Goal: Entertainment & Leisure: Consume media (video, audio)

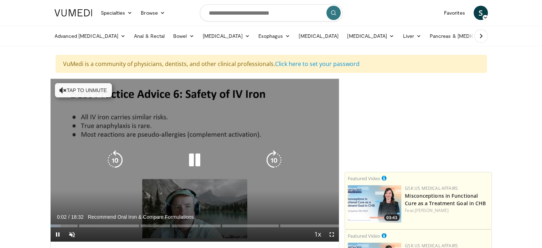
click at [61, 88] on icon "Video Player" at bounding box center [63, 90] width 7 height 7
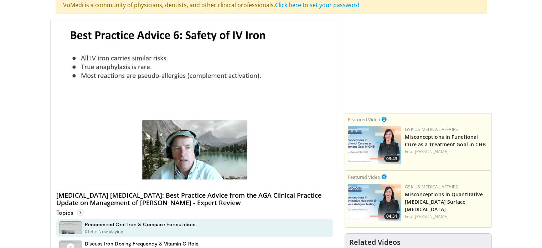
scroll to position [71, 0]
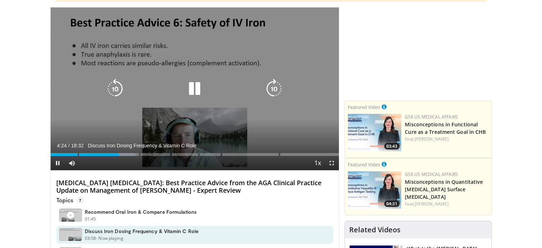
click at [224, 136] on div "10 seconds Tap to unmute" at bounding box center [195, 88] width 289 height 162
